Goal: Navigation & Orientation: Understand site structure

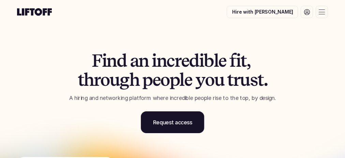
click at [324, 15] on div at bounding box center [322, 12] width 12 height 12
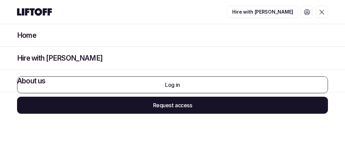
click at [324, 15] on div at bounding box center [322, 12] width 12 height 12
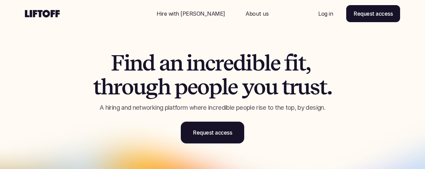
click at [245, 14] on p "About us" at bounding box center [256, 14] width 23 height 8
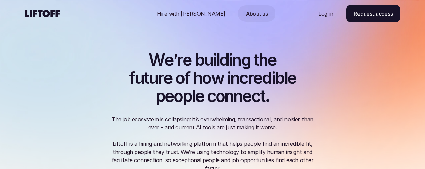
click at [181, 9] on div "Nav Link" at bounding box center [191, 13] width 85 height 16
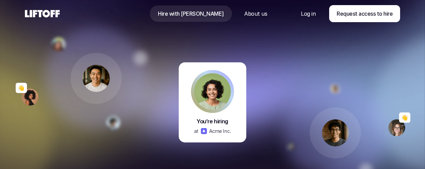
click at [48, 12] on use at bounding box center [42, 13] width 35 height 7
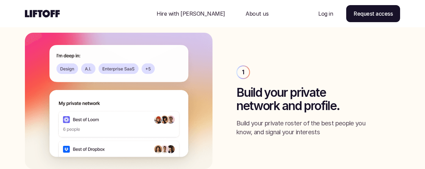
scroll to position [776, 0]
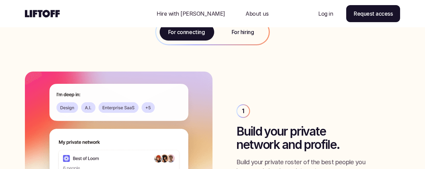
click at [254, 39] on div "For hiring" at bounding box center [242, 32] width 52 height 25
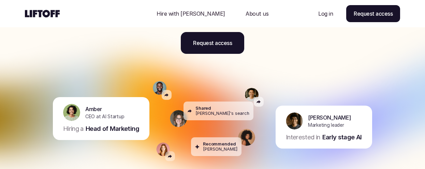
scroll to position [0, 0]
